Goal: Information Seeking & Learning: Learn about a topic

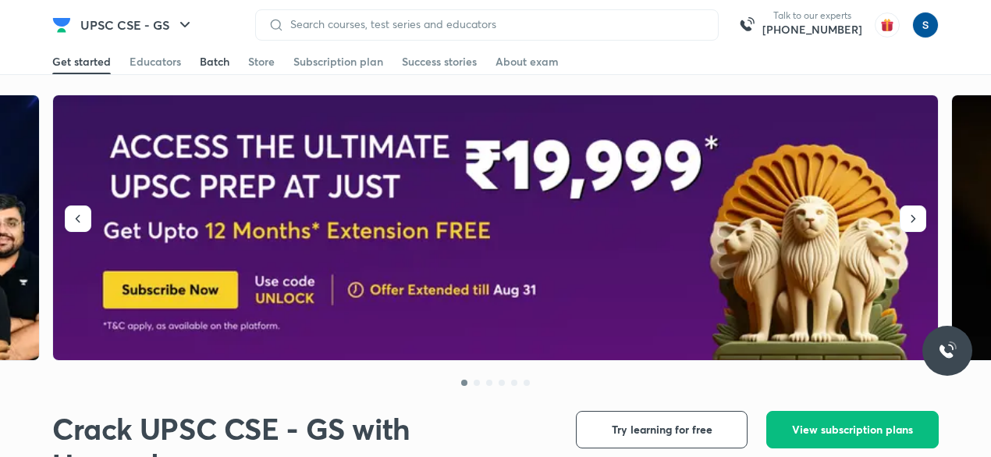
click at [222, 70] on link "Batch" at bounding box center [215, 61] width 30 height 25
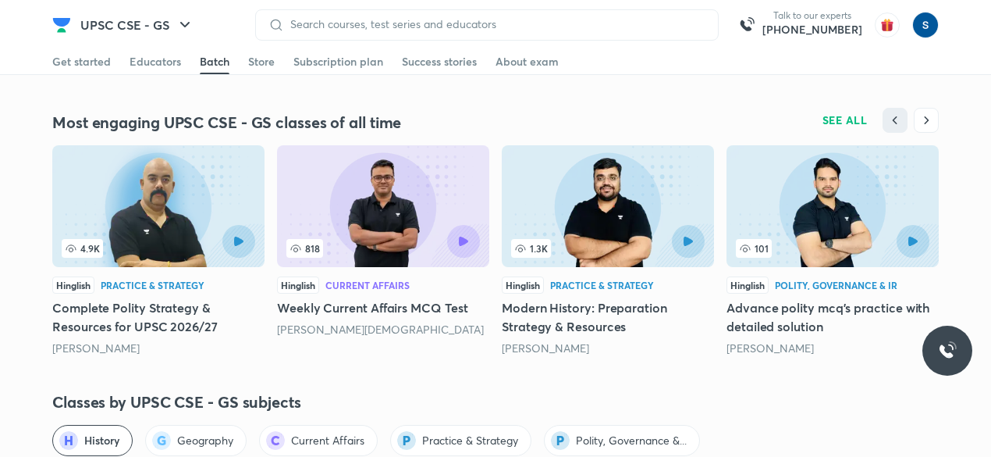
scroll to position [1559, 0]
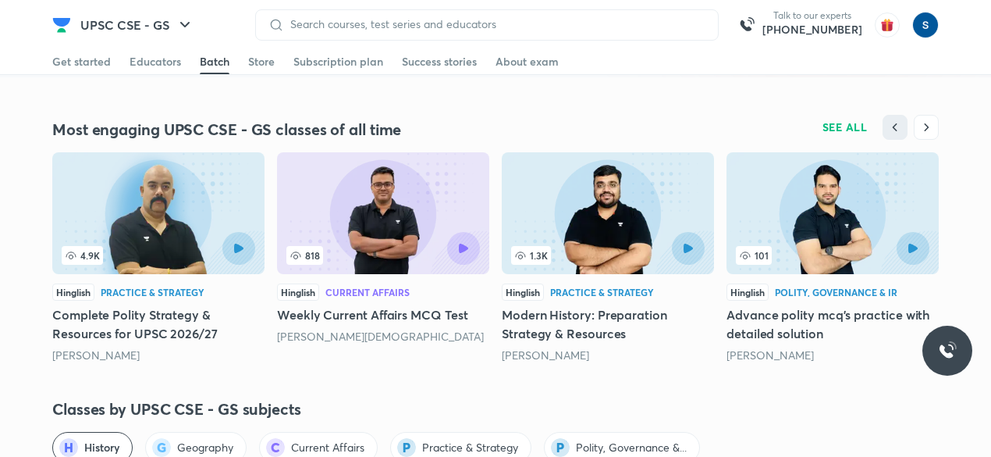
click at [220, 57] on div "Batch" at bounding box center [215, 62] width 30 height 16
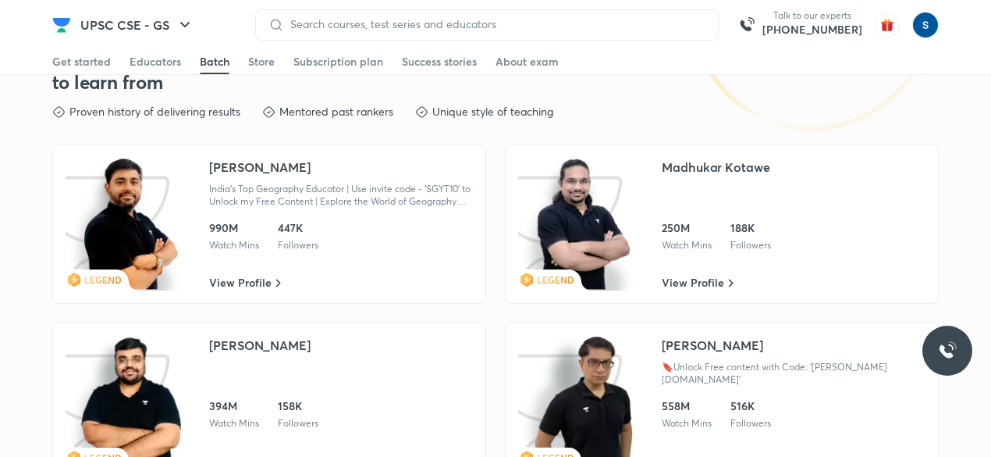
click at [220, 57] on div "Batch" at bounding box center [215, 62] width 30 height 16
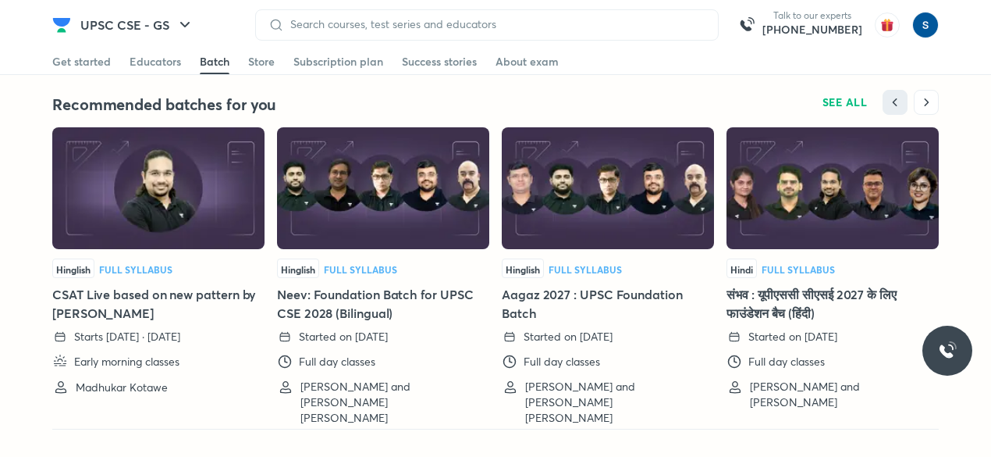
scroll to position [3482, 0]
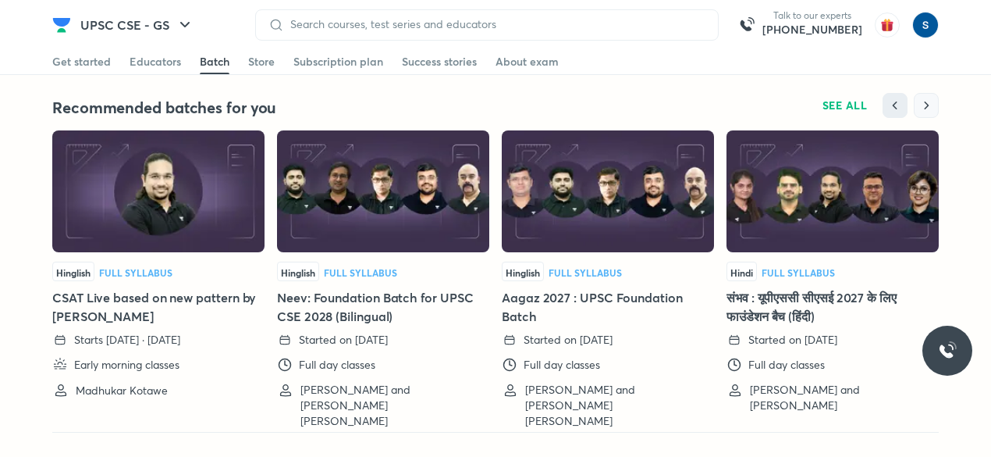
click at [926, 98] on icon "button" at bounding box center [927, 106] width 16 height 16
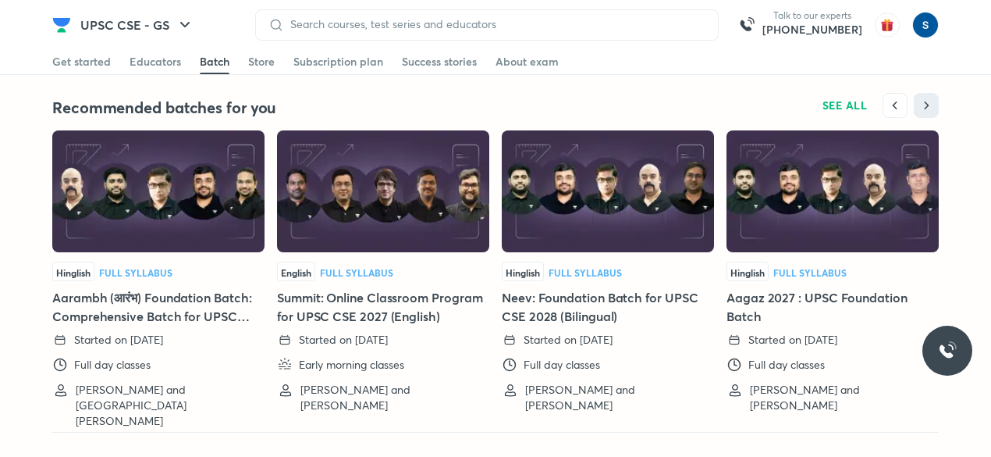
click at [175, 301] on h5 "Aarambh (आरंभ) Foundation Batch: Comprehensive Batch for UPSC CSE, 2026 (Biling…" at bounding box center [158, 306] width 212 height 37
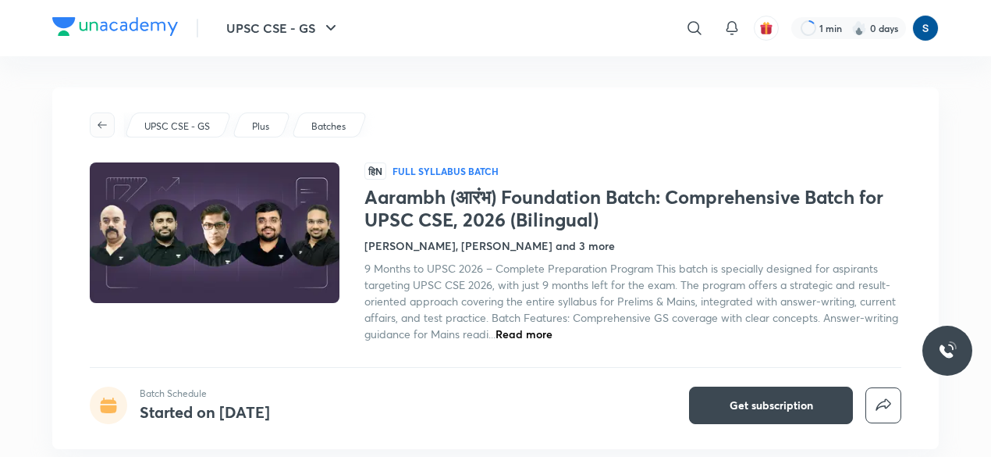
click at [108, 122] on icon "button" at bounding box center [102, 125] width 12 height 12
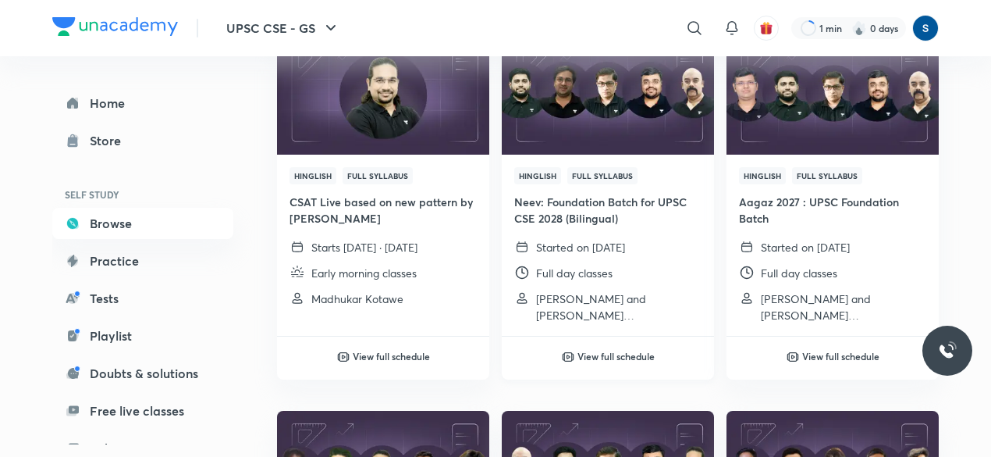
scroll to position [203, 0]
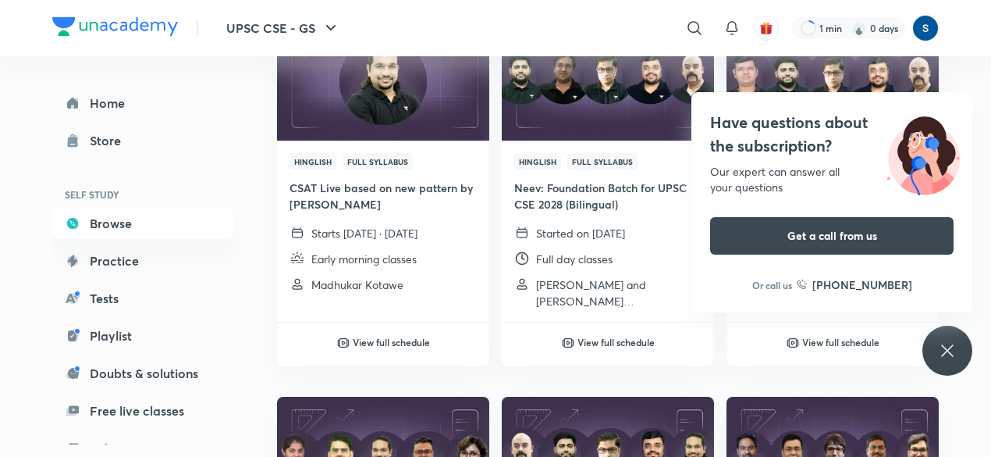
click at [945, 340] on div "Have questions about the subscription? Our expert can answer all your questions…" at bounding box center [948, 351] width 50 height 50
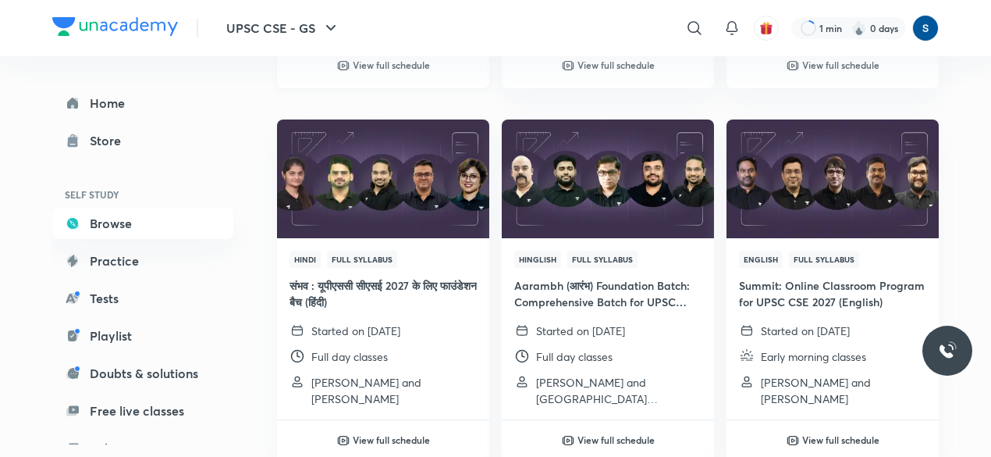
scroll to position [501, 0]
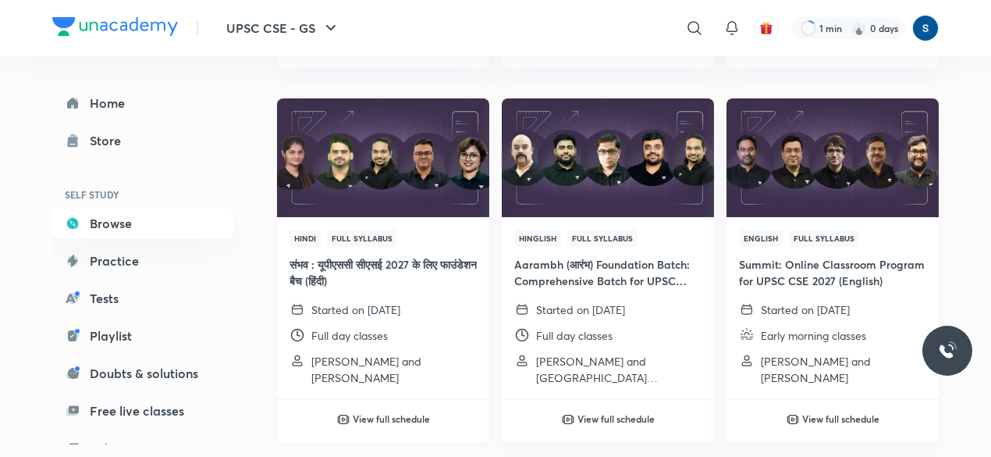
click at [393, 211] on img at bounding box center [383, 157] width 216 height 121
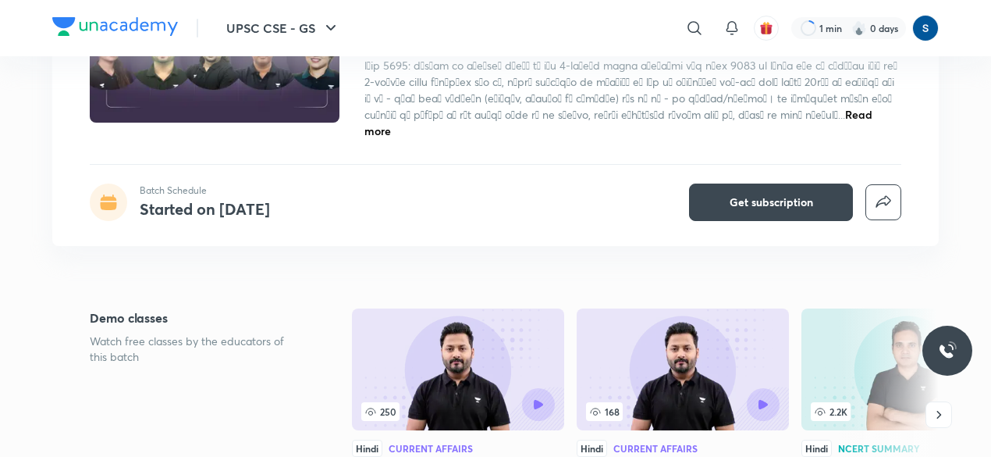
scroll to position [200, 0]
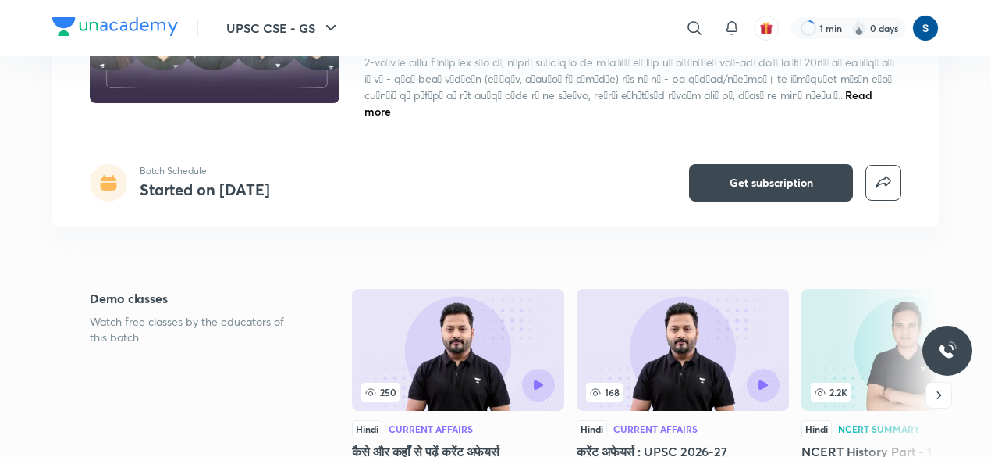
click at [813, 97] on div "संभव : यूपीएससी सीएसई 2027 के लिए फाउंडेशन बैच (हिंदी) Batch Schedule Started o…" at bounding box center [495, 21] width 887 height 155
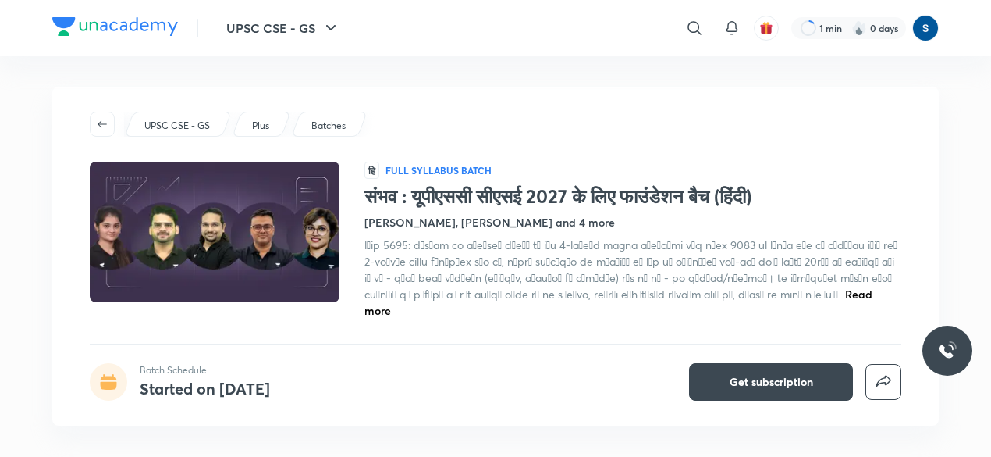
scroll to position [0, 0]
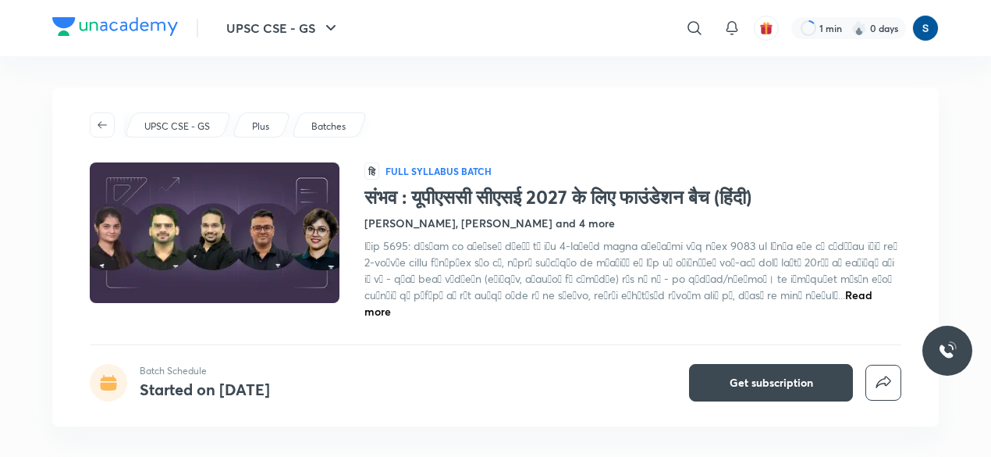
click at [801, 287] on span "Read more" at bounding box center [619, 302] width 508 height 31
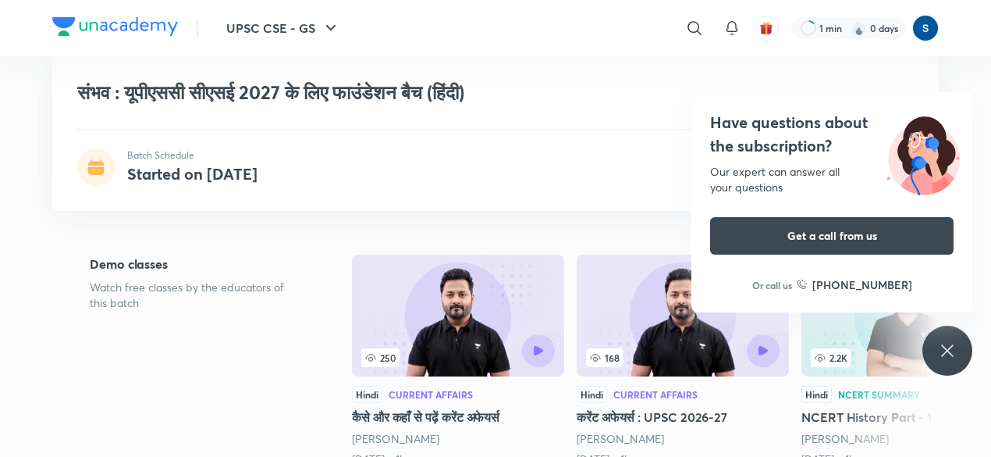
scroll to position [354, 0]
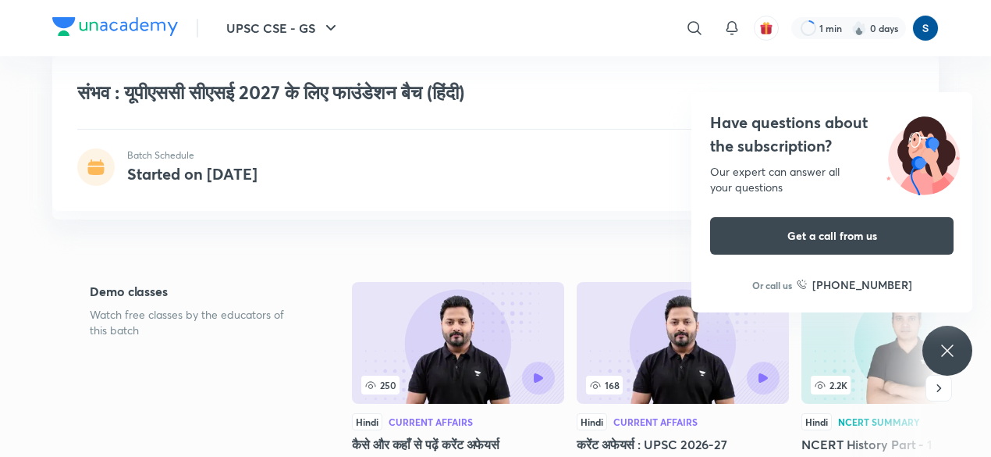
click at [949, 335] on div "Have questions about the subscription? Our expert can answer all your questions…" at bounding box center [948, 351] width 50 height 50
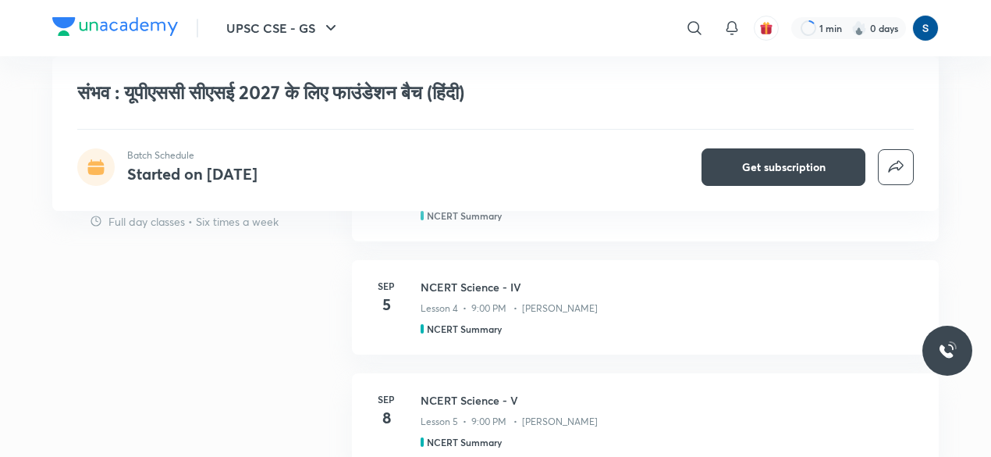
scroll to position [1022, 0]
click at [687, 153] on div "Batch Schedule Started on [DATE] Get subscription" at bounding box center [495, 166] width 837 height 37
